Goal: Transaction & Acquisition: Subscribe to service/newsletter

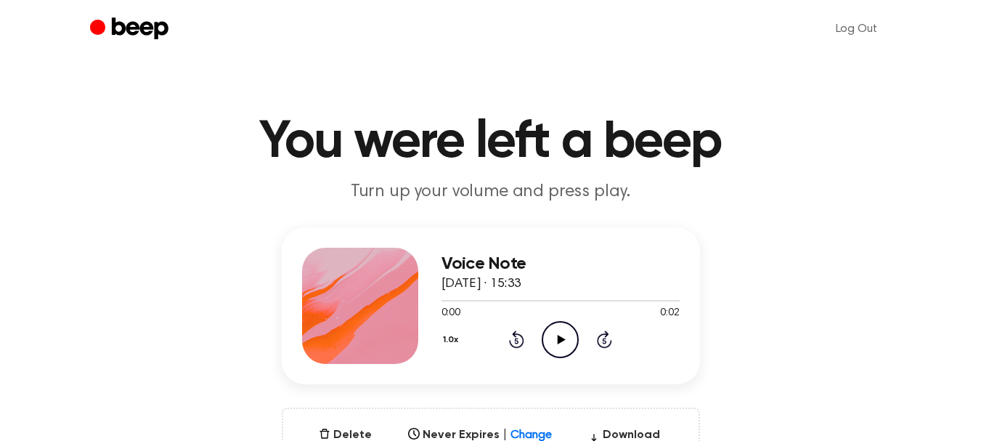
click at [555, 333] on icon "Play Audio" at bounding box center [560, 339] width 37 height 37
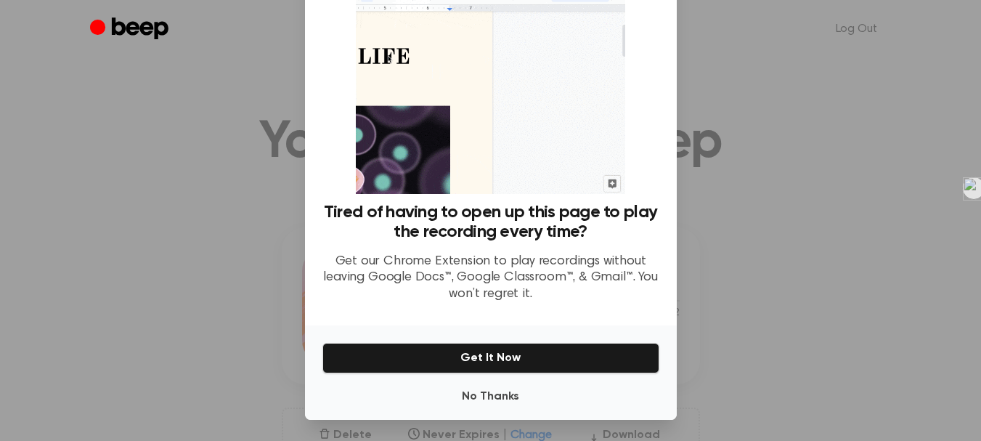
scroll to position [83, 0]
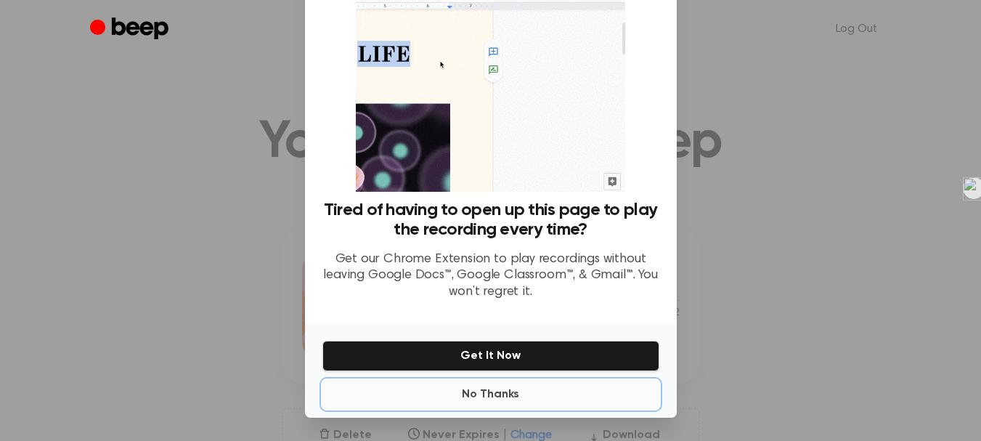
click at [507, 390] on button "No Thanks" at bounding box center [490, 394] width 337 height 29
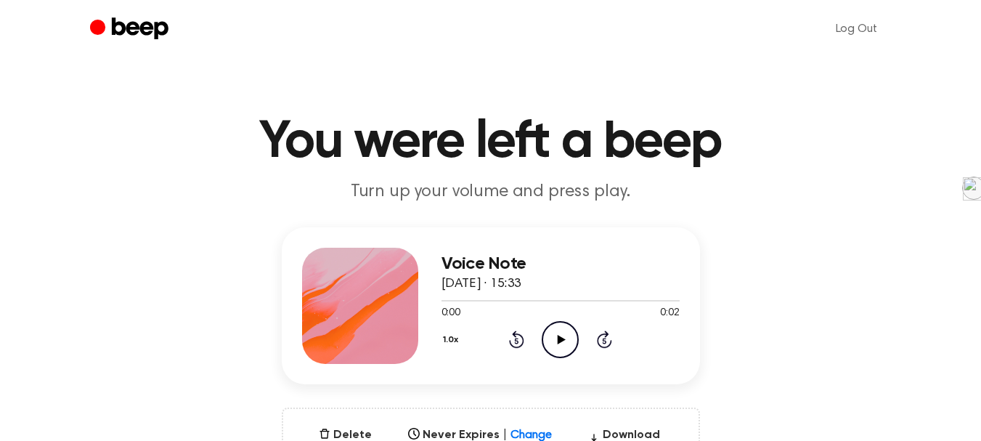
click at [562, 344] on icon "Play Audio" at bounding box center [560, 339] width 37 height 37
click at [558, 343] on icon "Play Audio" at bounding box center [560, 339] width 37 height 37
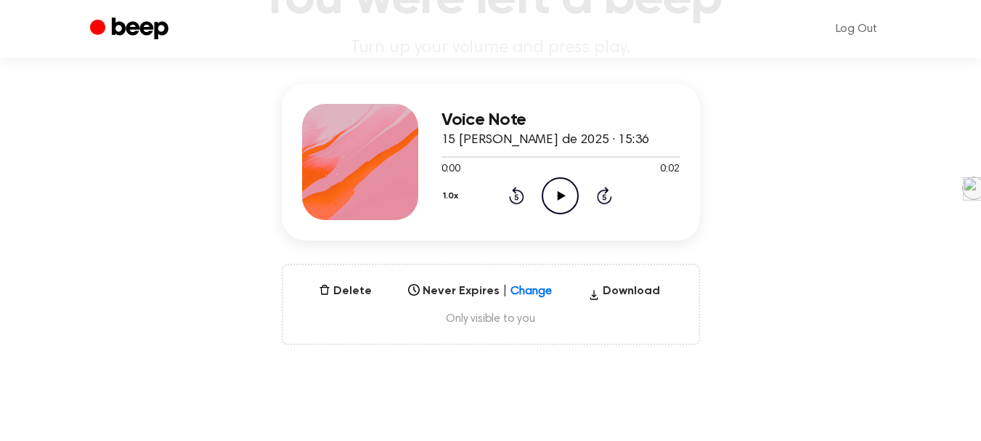
scroll to position [145, 0]
click at [147, 17] on icon "Beep" at bounding box center [131, 29] width 82 height 28
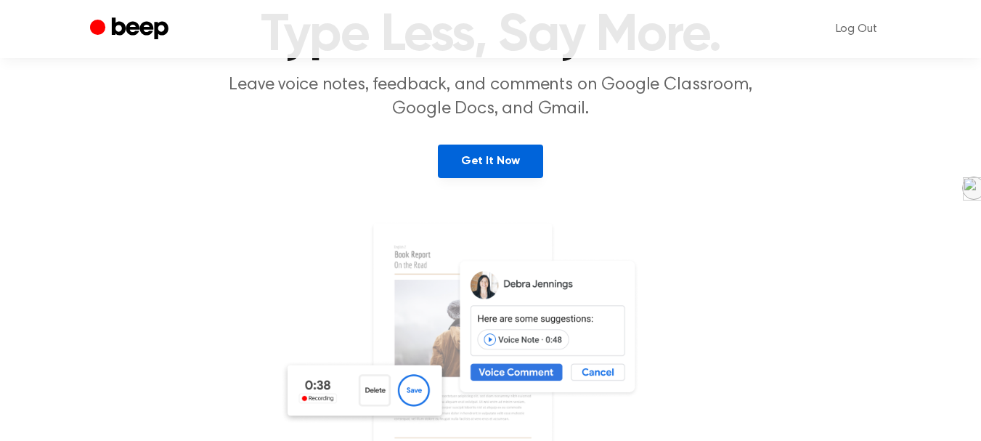
scroll to position [145, 0]
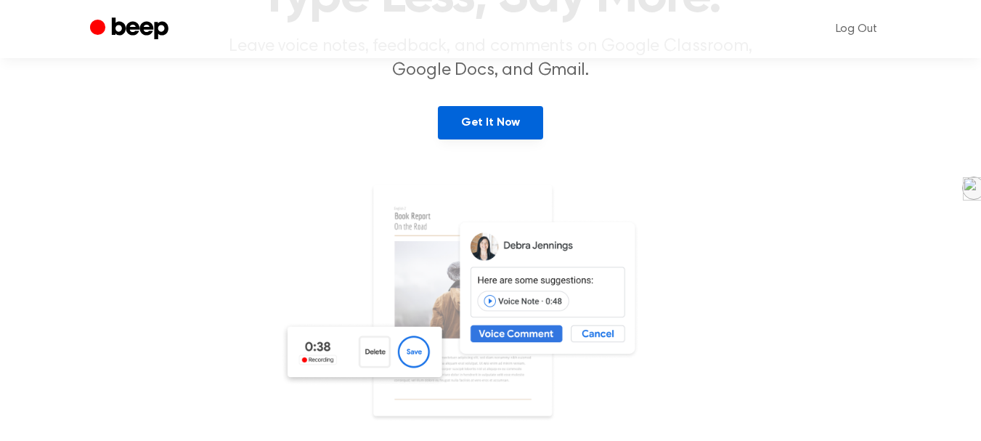
click at [499, 123] on link "Get It Now" at bounding box center [490, 122] width 105 height 33
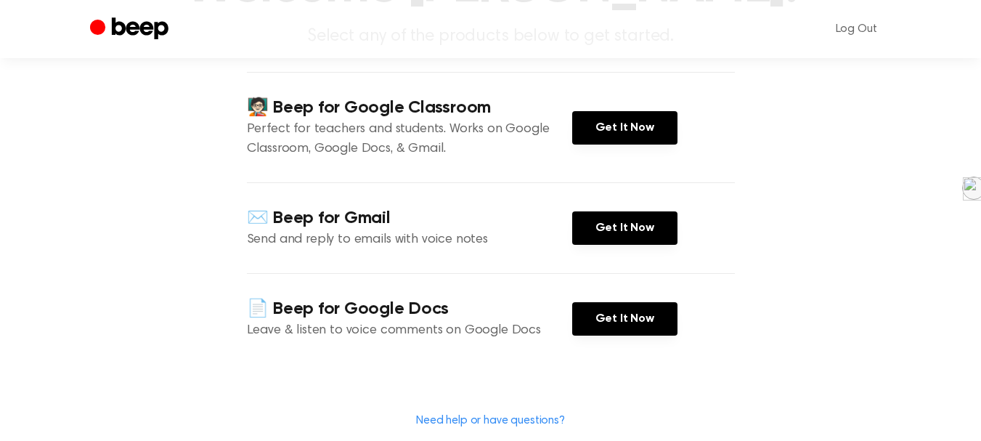
scroll to position [218, 0]
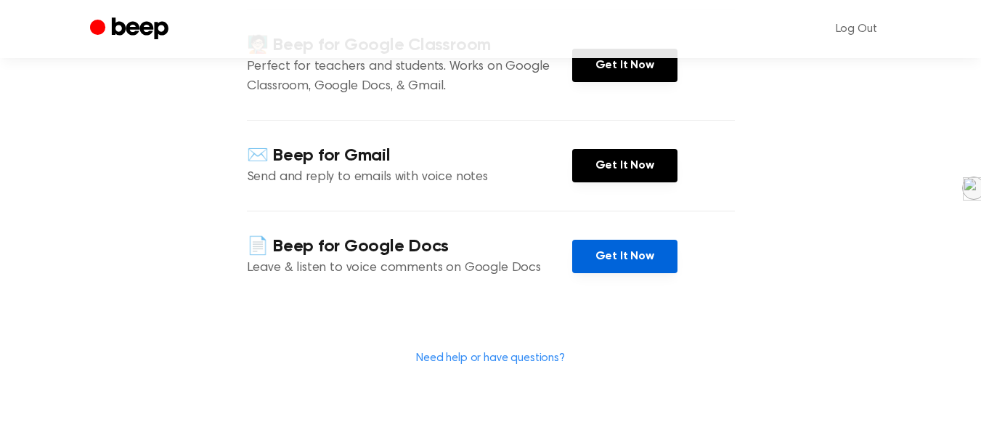
click at [641, 253] on link "Get It Now" at bounding box center [624, 256] width 105 height 33
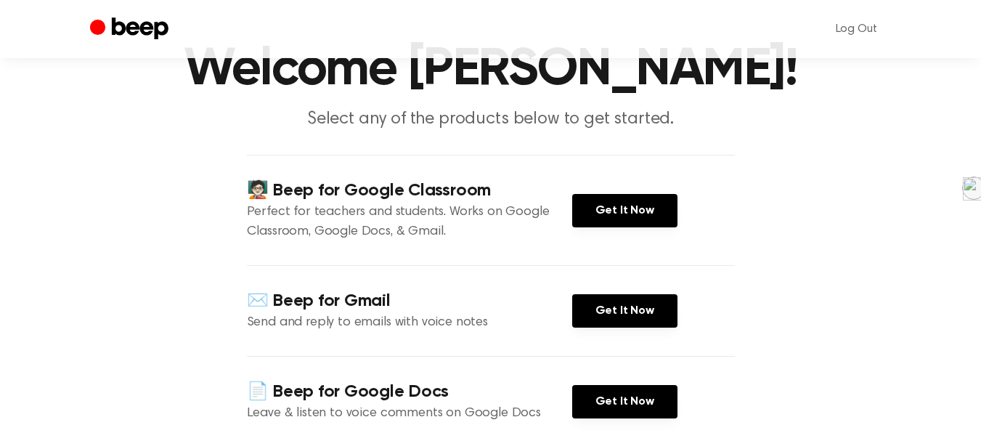
scroll to position [0, 0]
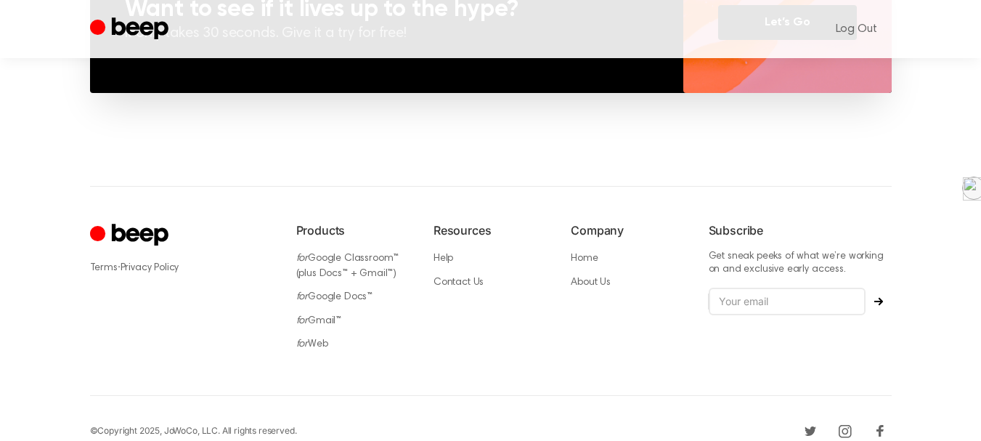
scroll to position [1200, 0]
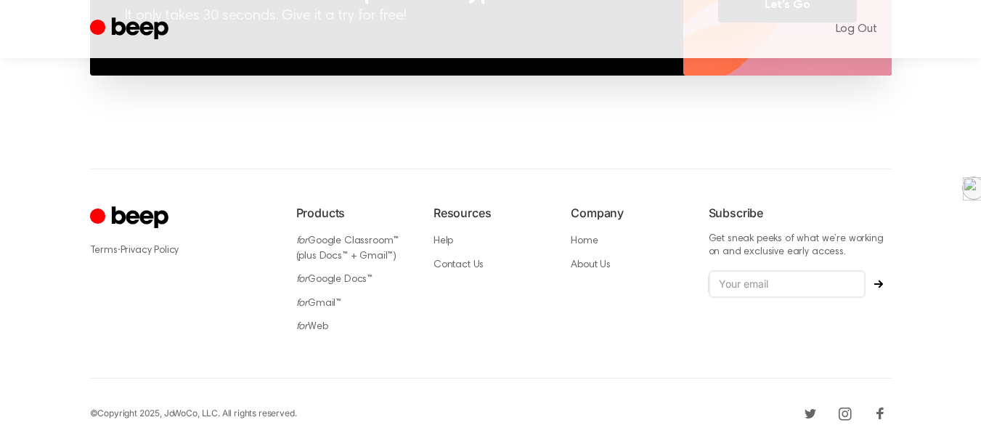
click at [123, 25] on icon "Beep" at bounding box center [139, 28] width 57 height 22
click at [133, 26] on icon "Beep" at bounding box center [131, 29] width 82 height 28
click at [111, 29] on icon "Beep" at bounding box center [131, 29] width 82 height 28
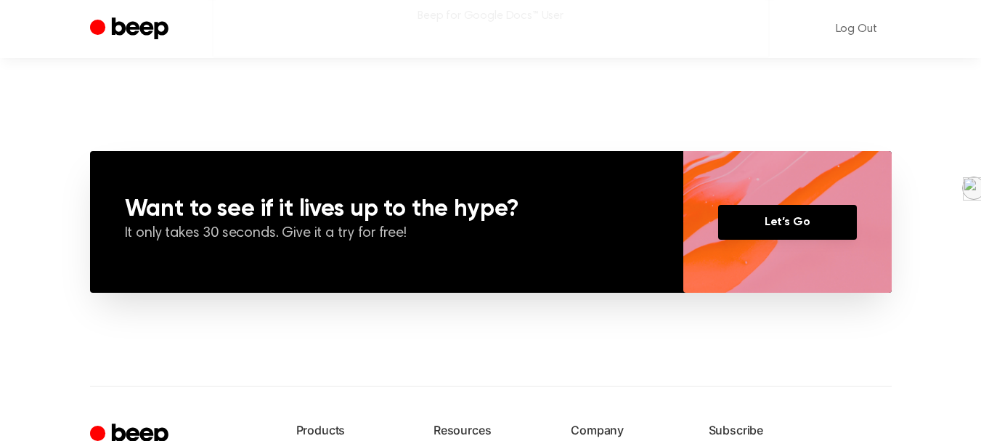
scroll to position [982, 0]
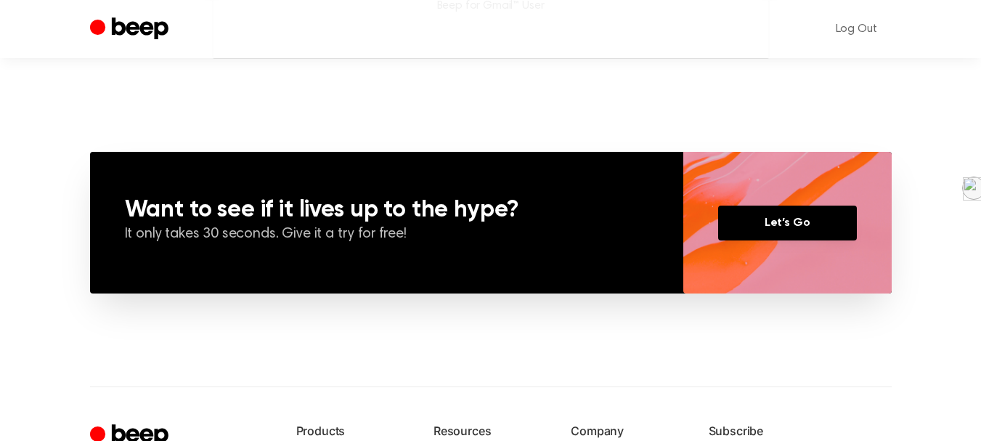
click at [137, 34] on icon "Beep" at bounding box center [131, 29] width 82 height 28
drag, startPoint x: 137, startPoint y: 34, endPoint x: 553, endPoint y: 83, distance: 418.9
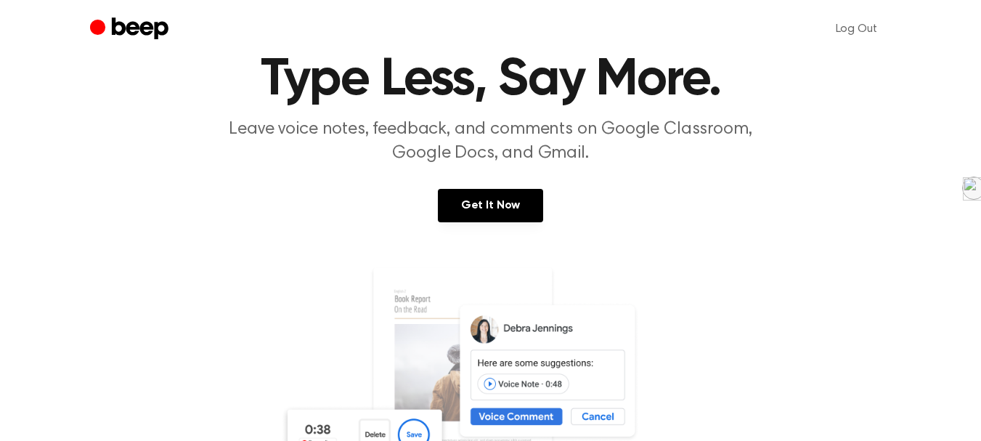
scroll to position [0, 0]
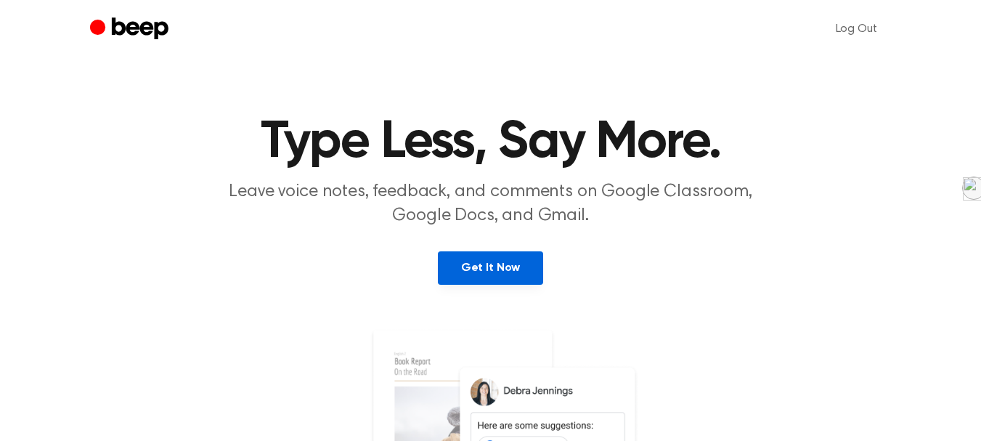
click at [484, 264] on link "Get It Now" at bounding box center [490, 267] width 105 height 33
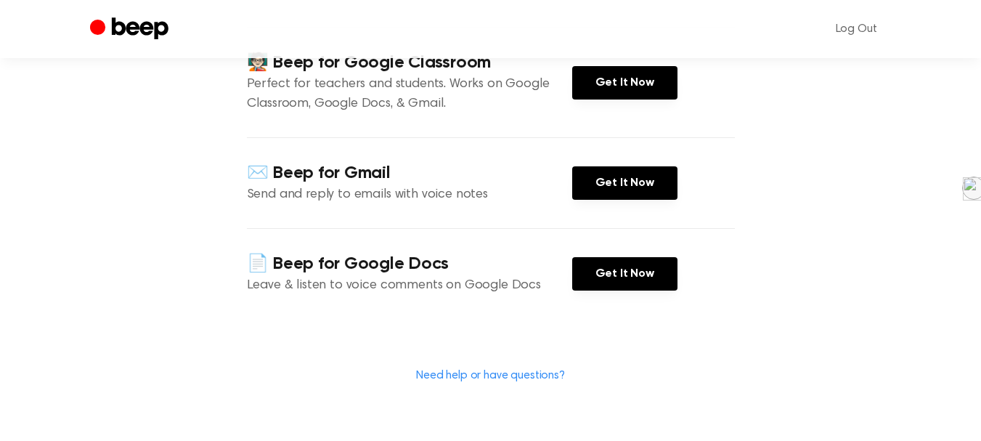
scroll to position [218, 0]
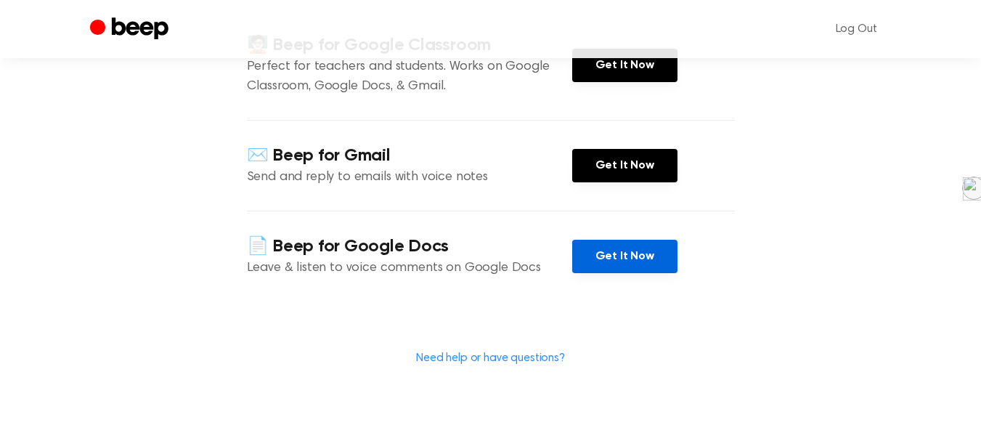
click at [637, 255] on link "Get It Now" at bounding box center [624, 256] width 105 height 33
